Goal: Information Seeking & Learning: Check status

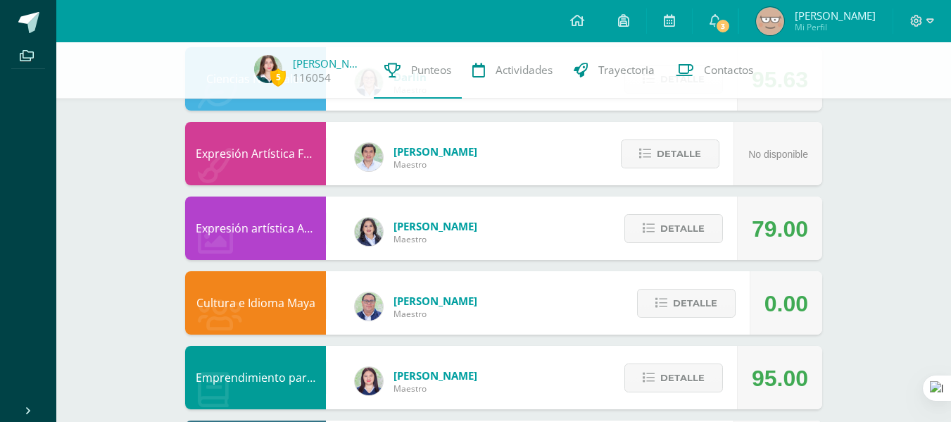
scroll to position [848, 0]
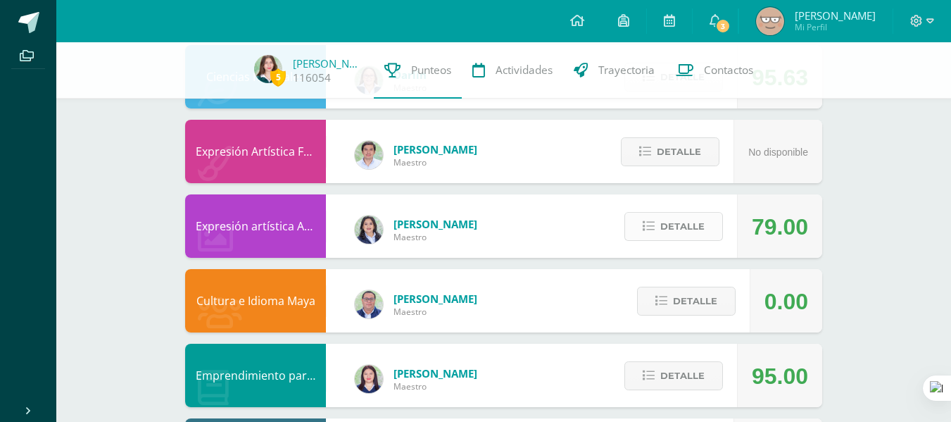
click at [661, 235] on span "Detalle" at bounding box center [682, 226] width 44 height 26
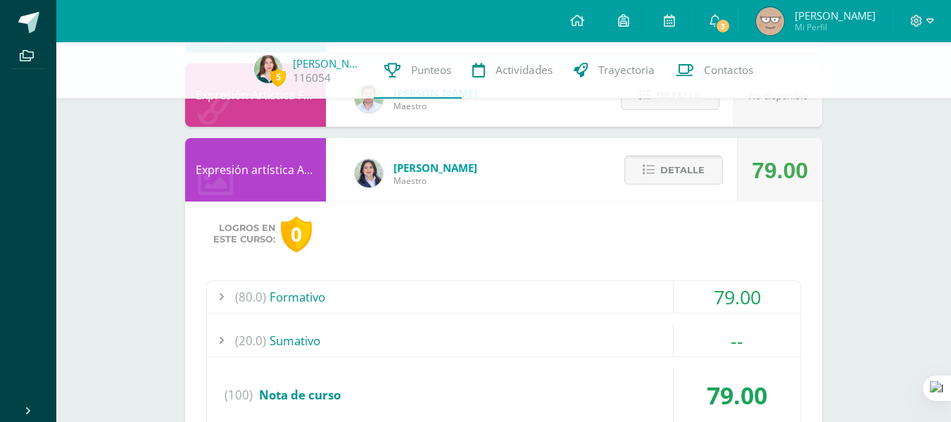
scroll to position [908, 0]
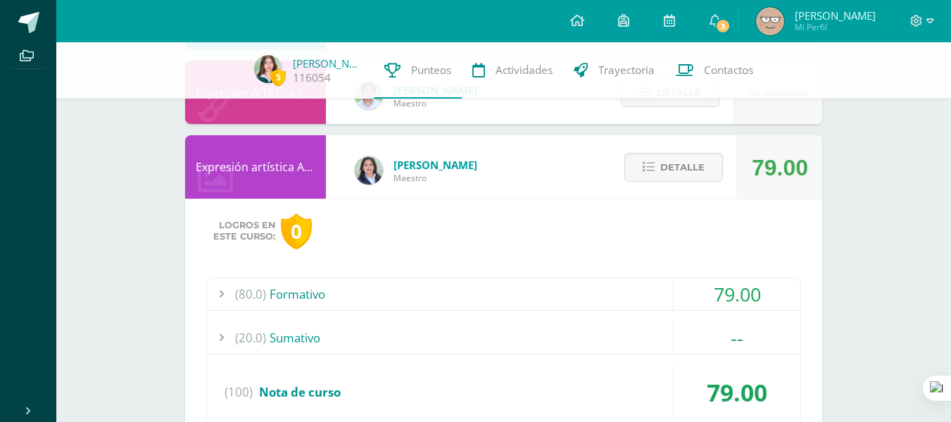
click at [559, 299] on div "(80.0) Formativo" at bounding box center [504, 294] width 594 height 32
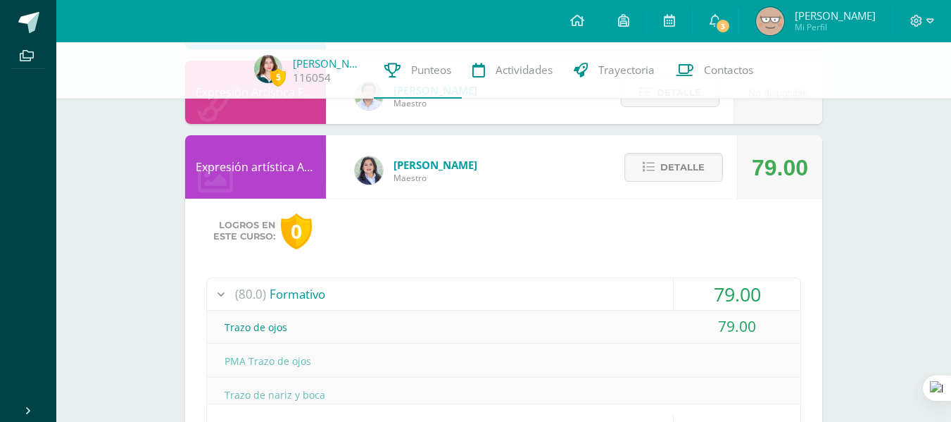
click at [559, 299] on div "(80.0) Formativo" at bounding box center [504, 294] width 594 height 32
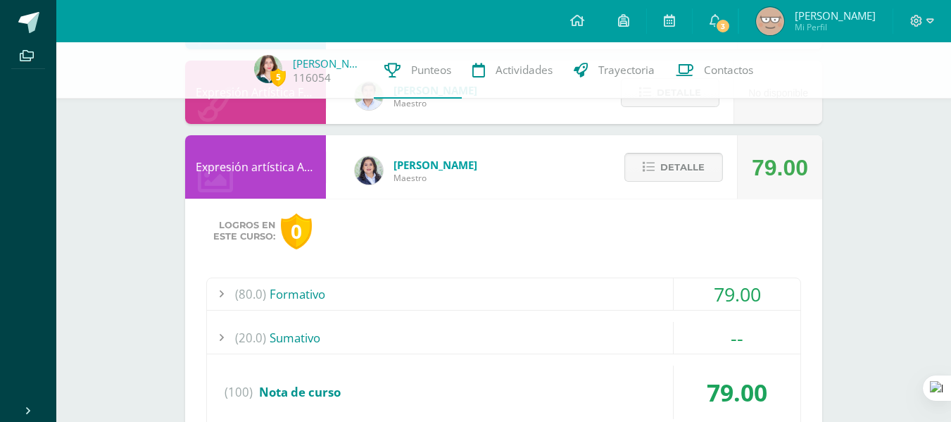
click at [682, 167] on span "Detalle" at bounding box center [682, 167] width 44 height 26
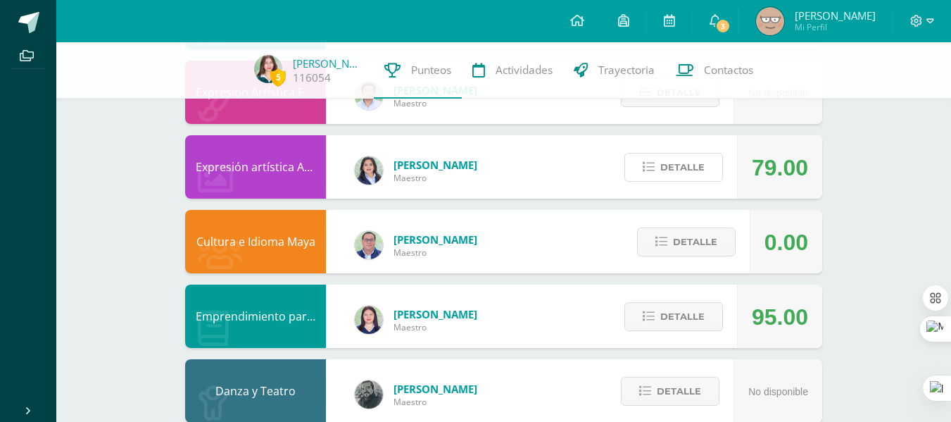
scroll to position [936, 0]
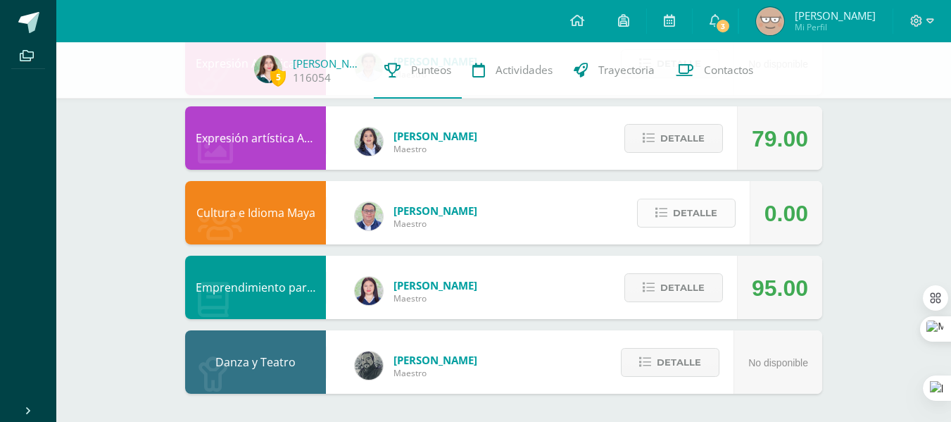
click at [710, 211] on span "Detalle" at bounding box center [695, 213] width 44 height 26
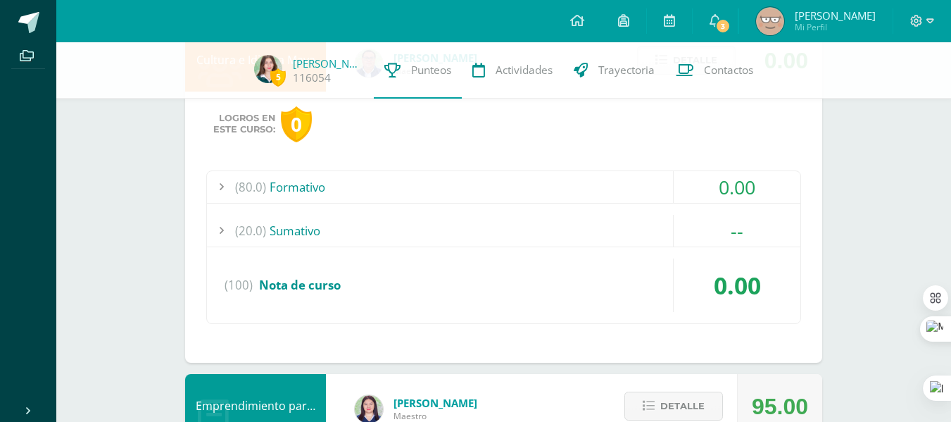
scroll to position [1091, 0]
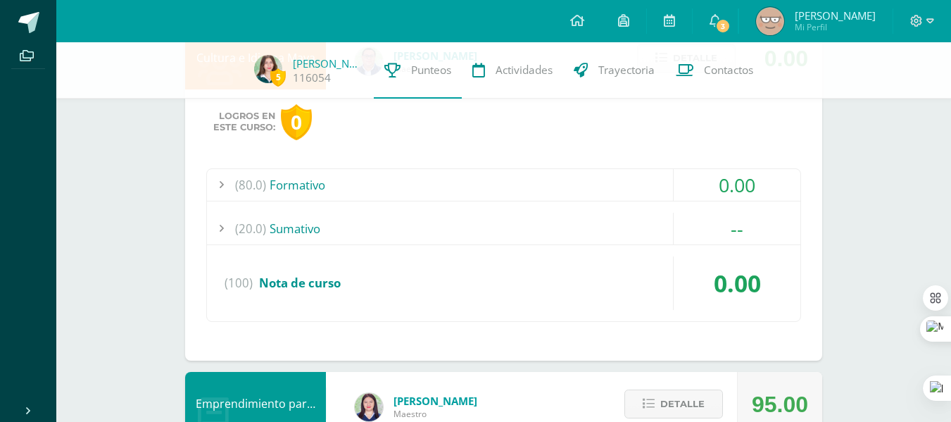
click at [567, 192] on div "(80.0) Formativo" at bounding box center [504, 185] width 594 height 32
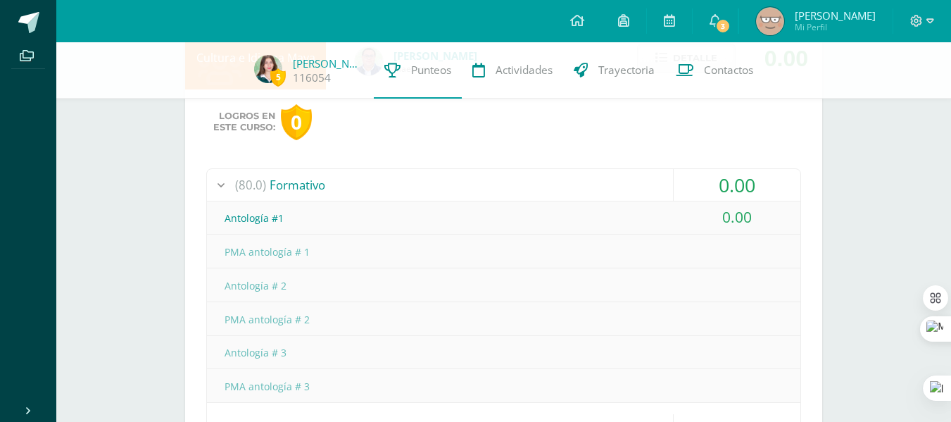
click at [569, 192] on div "(80.0) Formativo" at bounding box center [504, 185] width 594 height 32
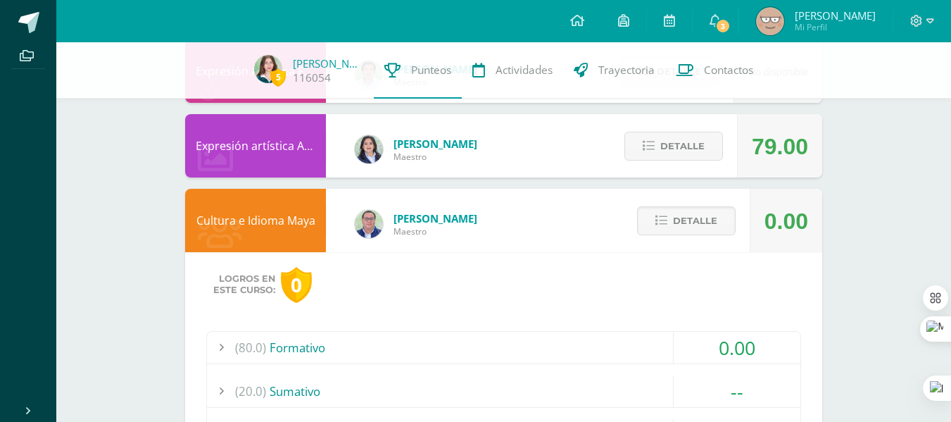
scroll to position [894, 0]
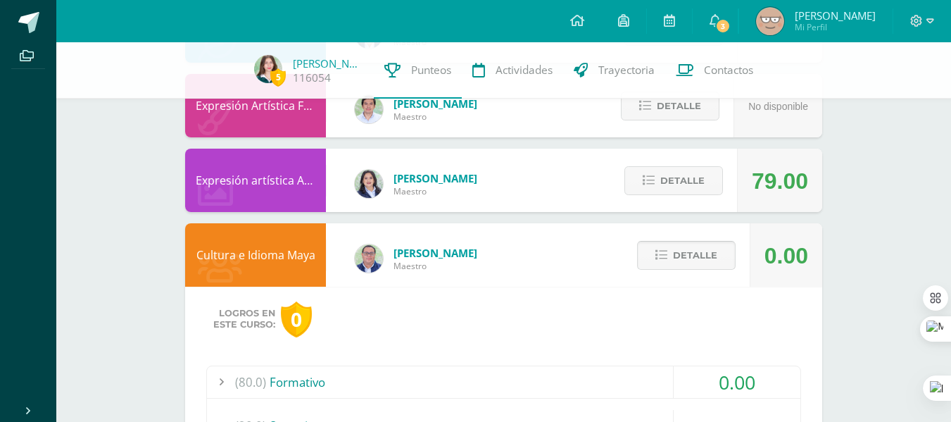
click at [684, 251] on span "Detalle" at bounding box center [695, 255] width 44 height 26
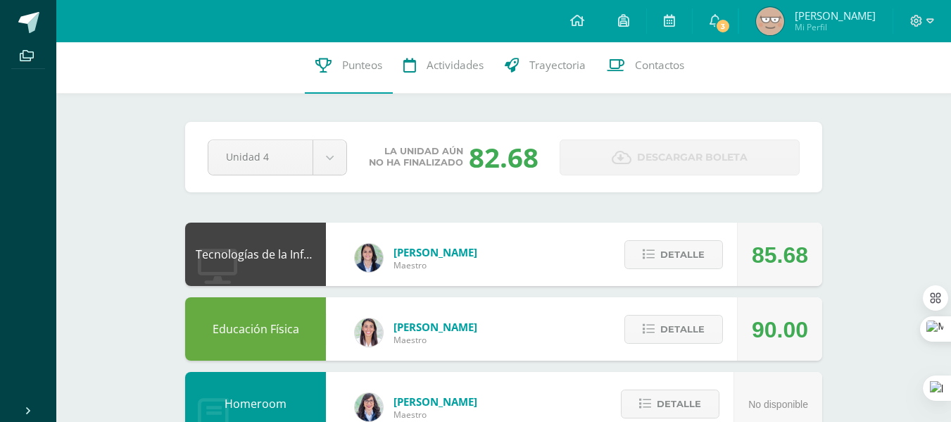
scroll to position [0, 0]
